Goal: Find contact information: Find contact information

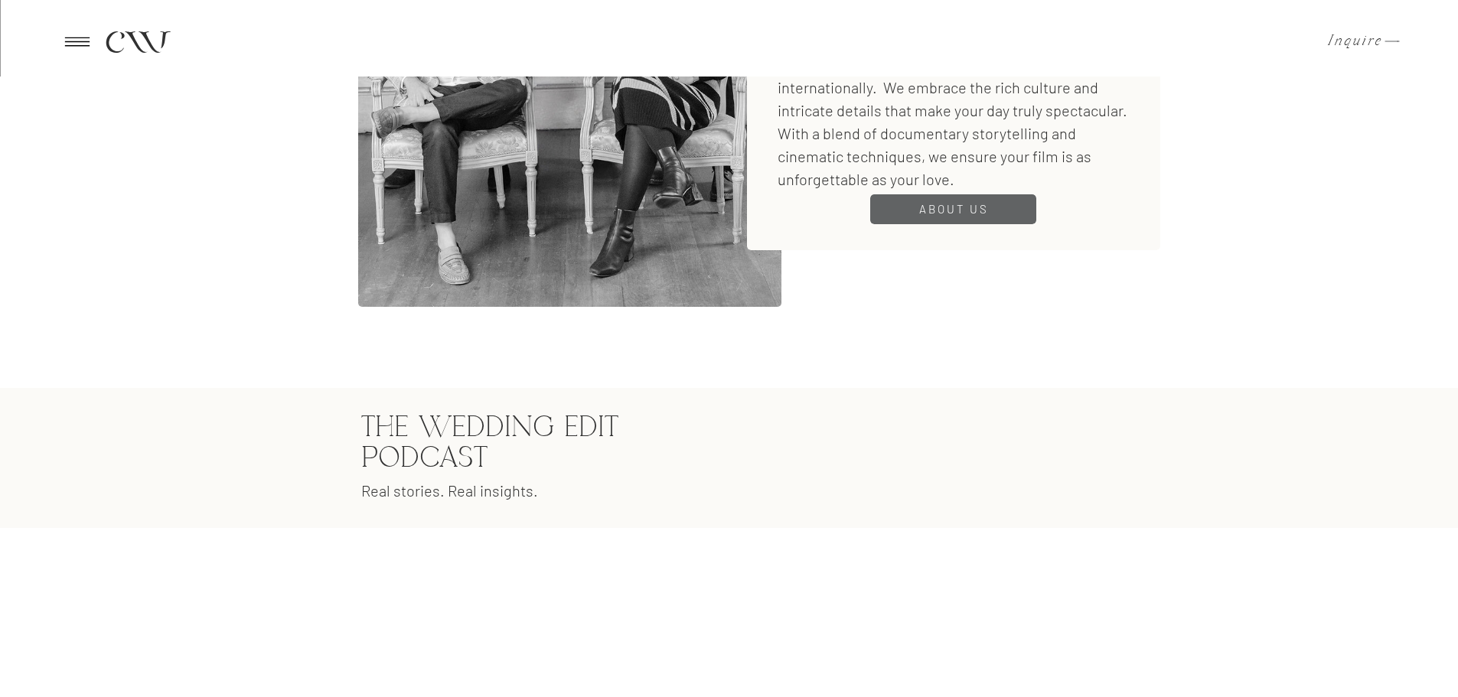
scroll to position [1986, 0]
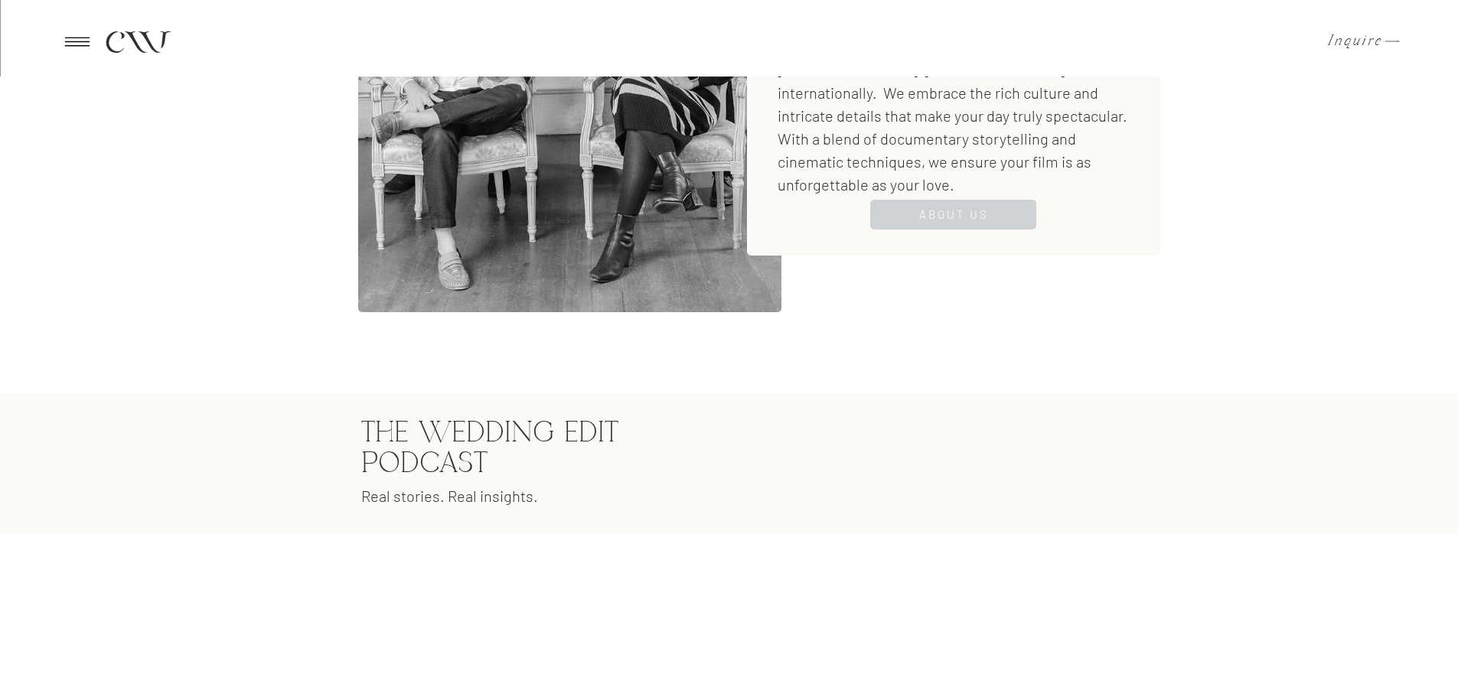
click at [1005, 210] on div at bounding box center [953, 215] width 166 height 30
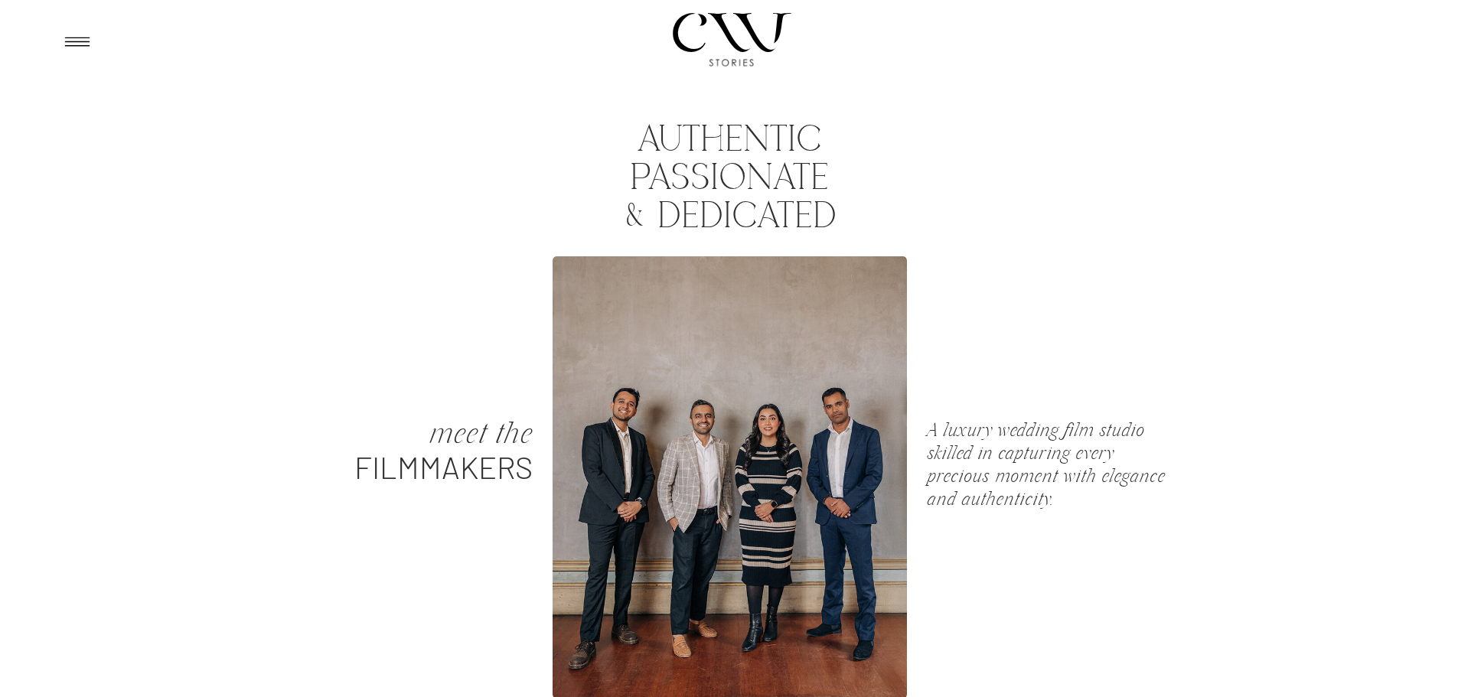
click at [739, 32] on div at bounding box center [734, 38] width 126 height 131
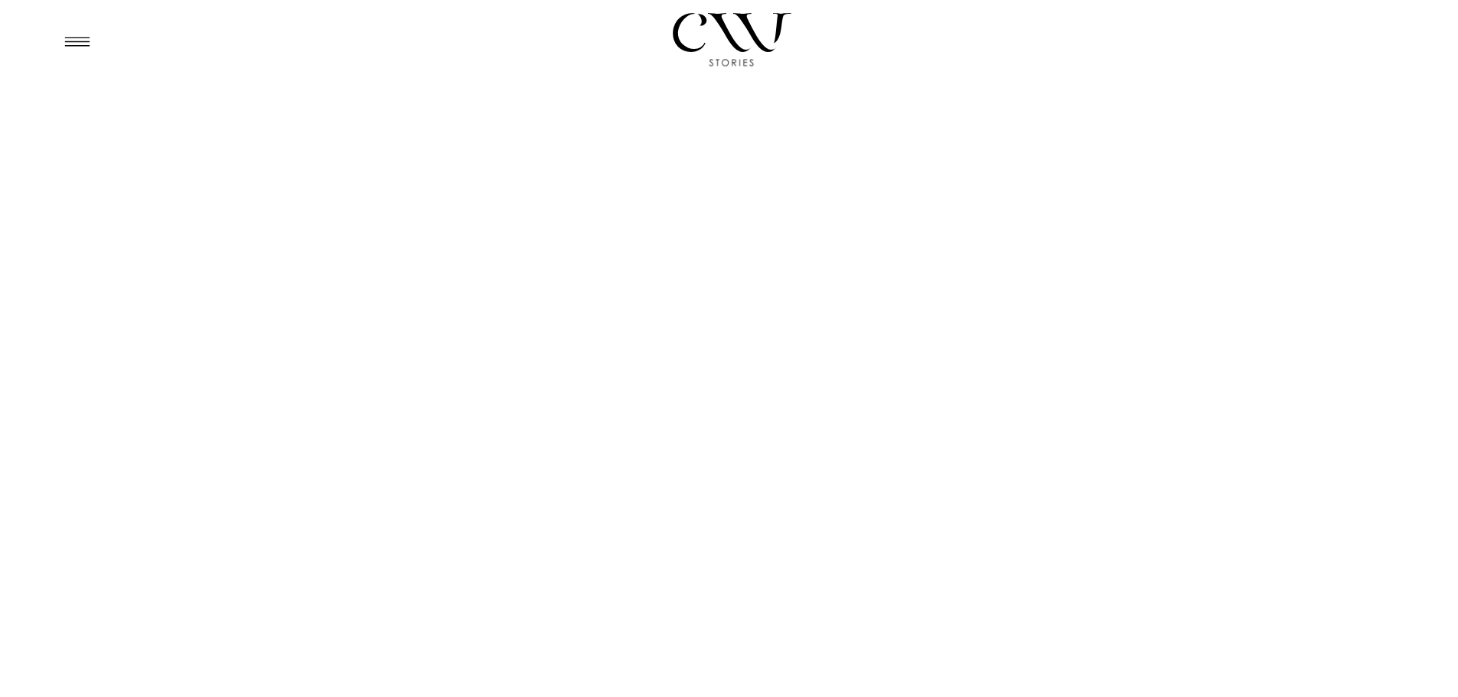
click at [91, 52] on icon at bounding box center [77, 42] width 38 height 36
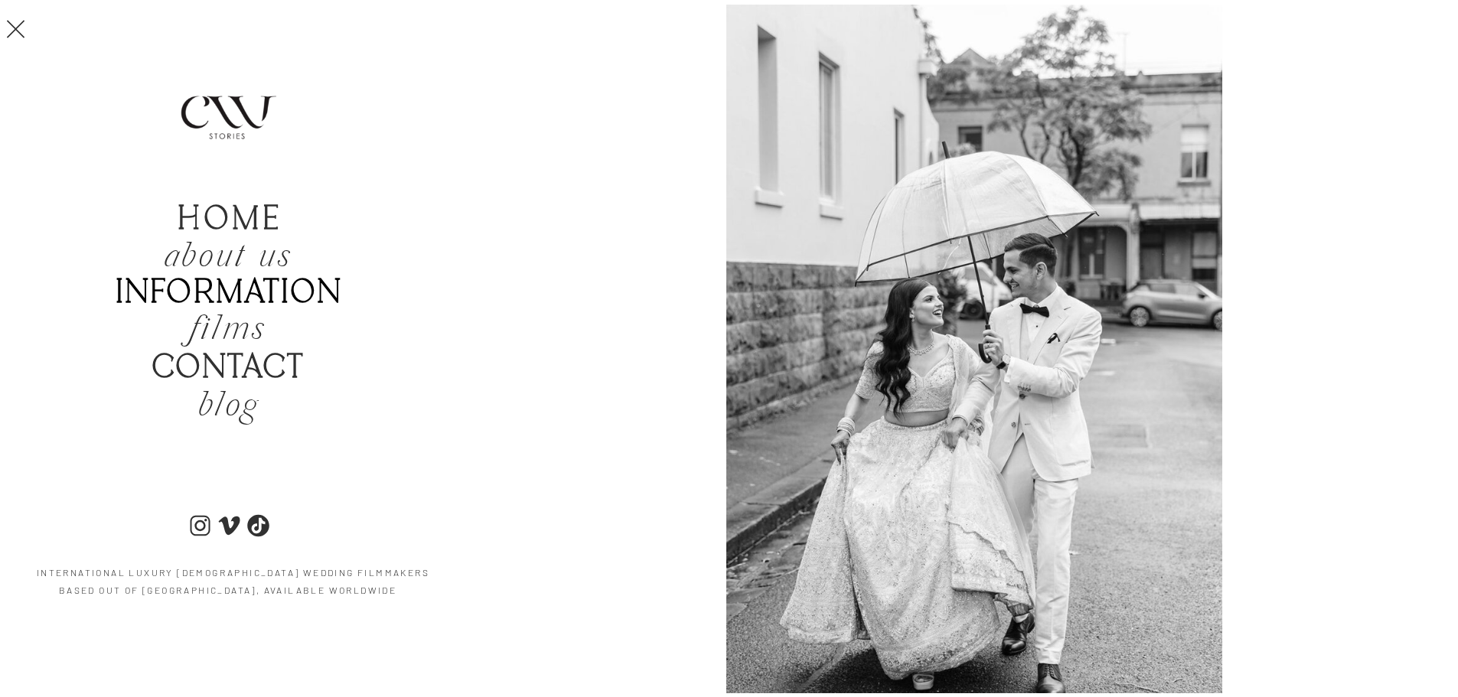
click at [260, 290] on b "Information" at bounding box center [229, 293] width 227 height 39
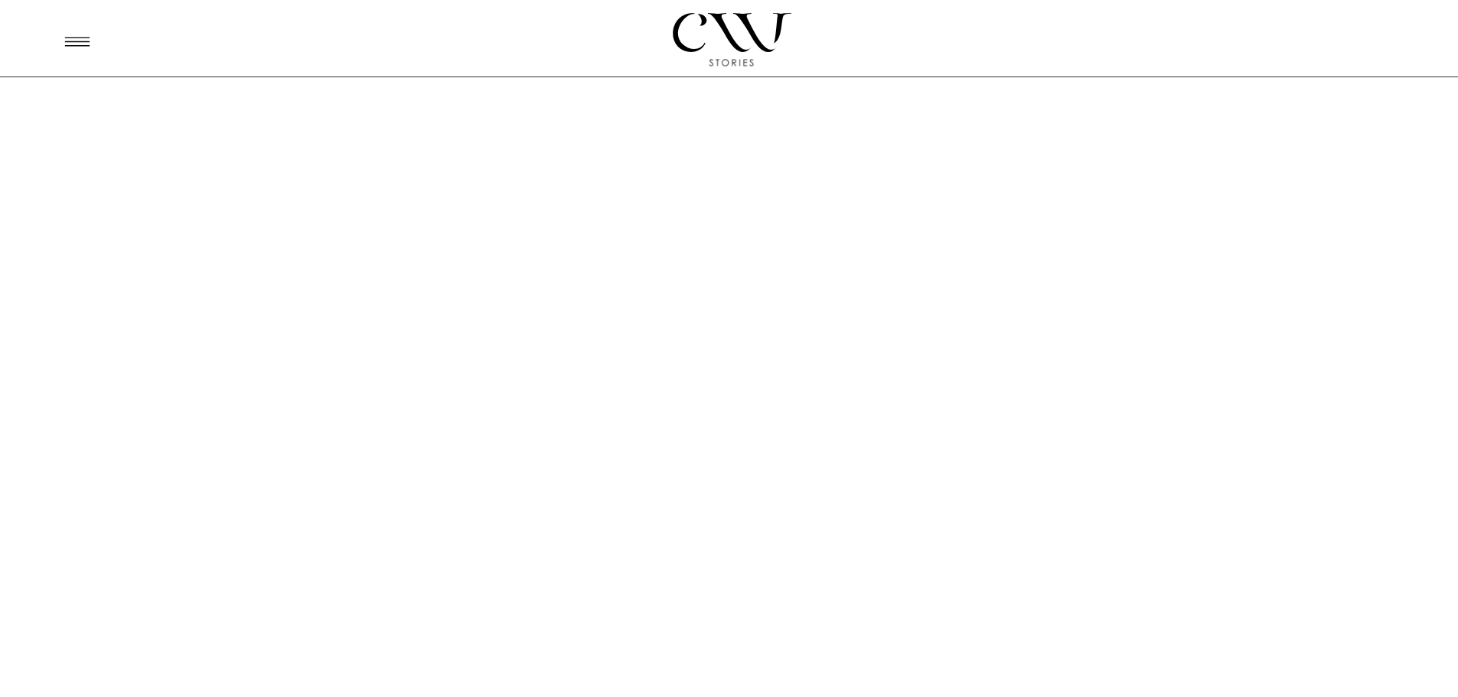
drag, startPoint x: 1464, startPoint y: 36, endPoint x: 1357, endPoint y: -93, distance: 167.4
